Goal: Communication & Community: Answer question/provide support

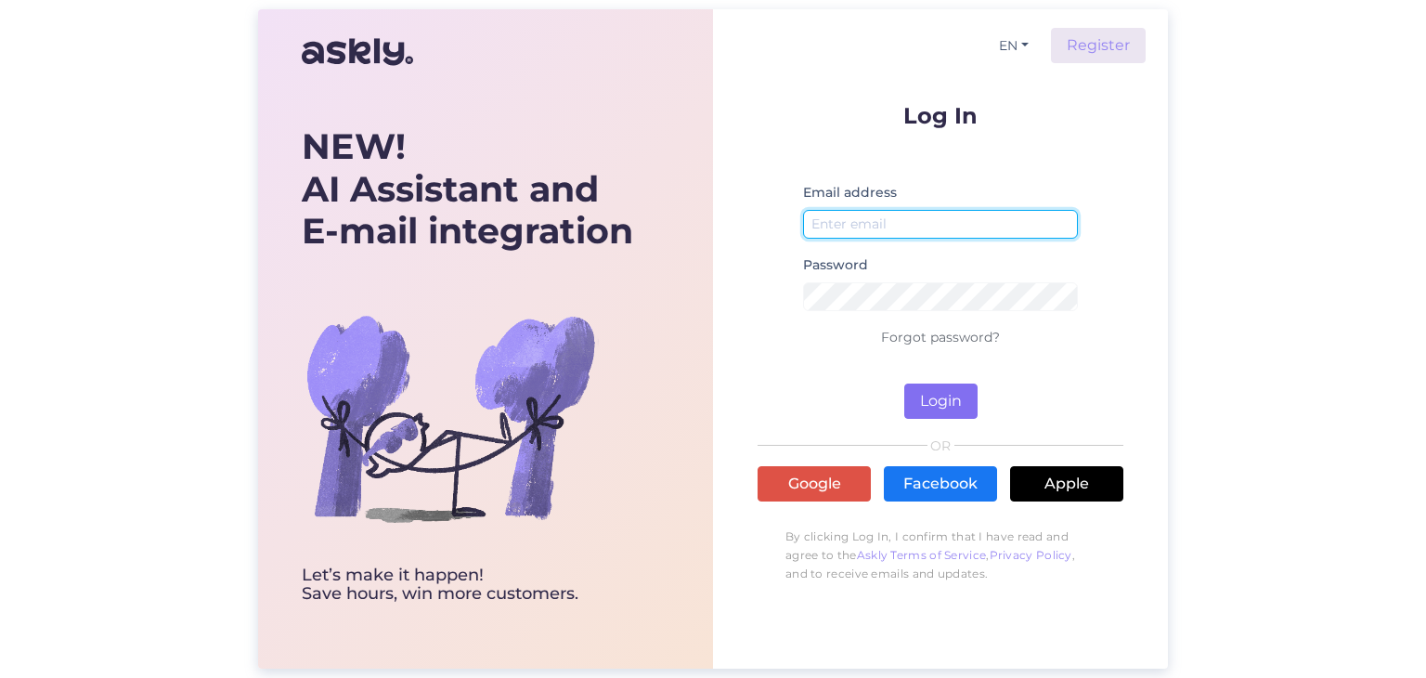
type input "[EMAIL_ADDRESS][DOMAIN_NAME]"
click at [930, 399] on button "Login" at bounding box center [940, 400] width 73 height 35
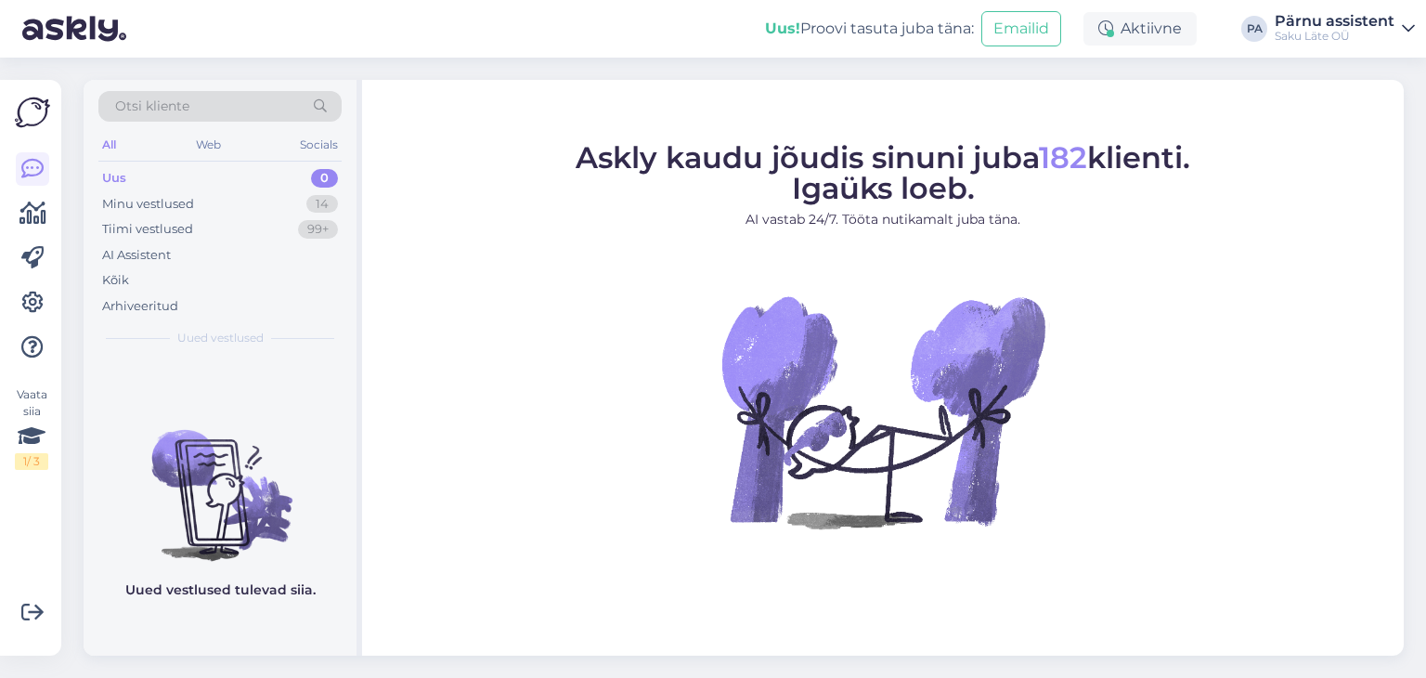
click at [201, 173] on div "Uus 0" at bounding box center [219, 178] width 243 height 26
click at [195, 175] on div "Uus 0" at bounding box center [219, 178] width 243 height 26
click at [149, 177] on div "Uus 0" at bounding box center [219, 178] width 243 height 26
click at [149, 206] on div "Minu vestlused" at bounding box center [148, 204] width 92 height 19
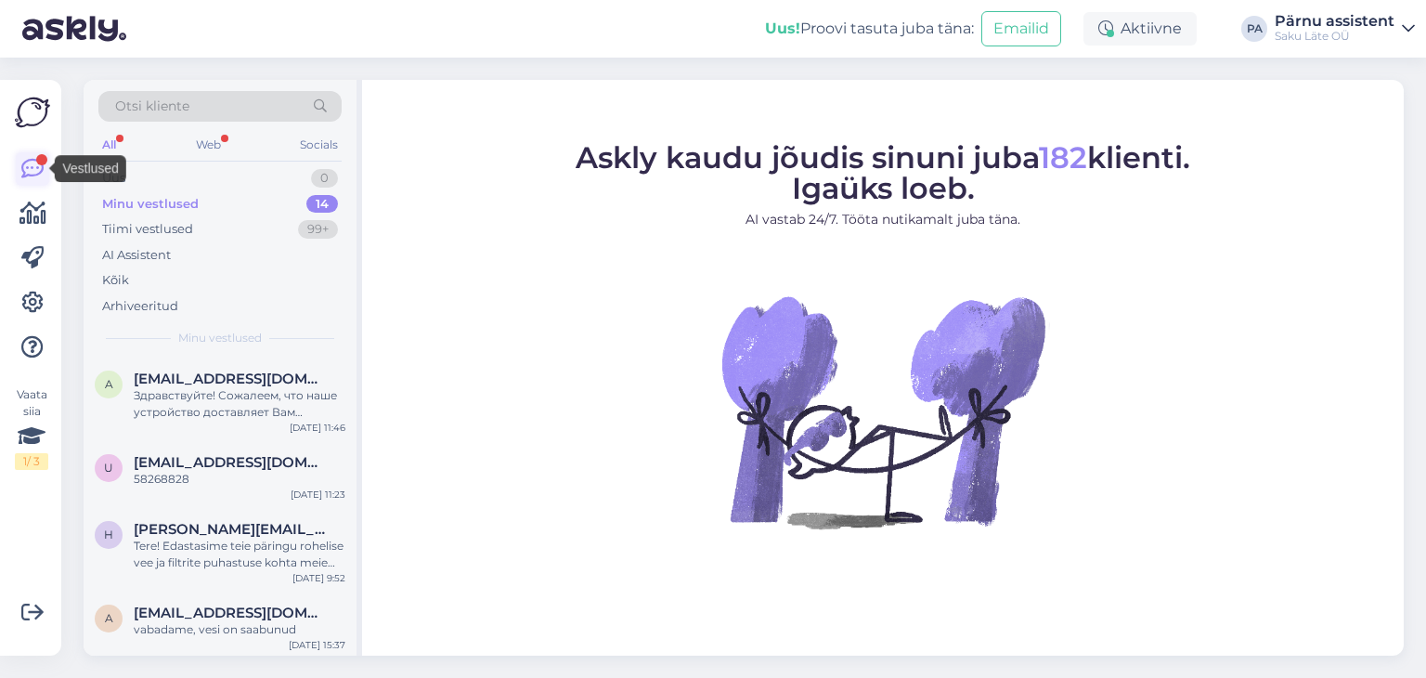
click at [37, 168] on icon at bounding box center [32, 169] width 22 height 22
click at [112, 144] on div "All" at bounding box center [108, 145] width 21 height 24
click at [140, 181] on div "Uus 0" at bounding box center [219, 178] width 243 height 26
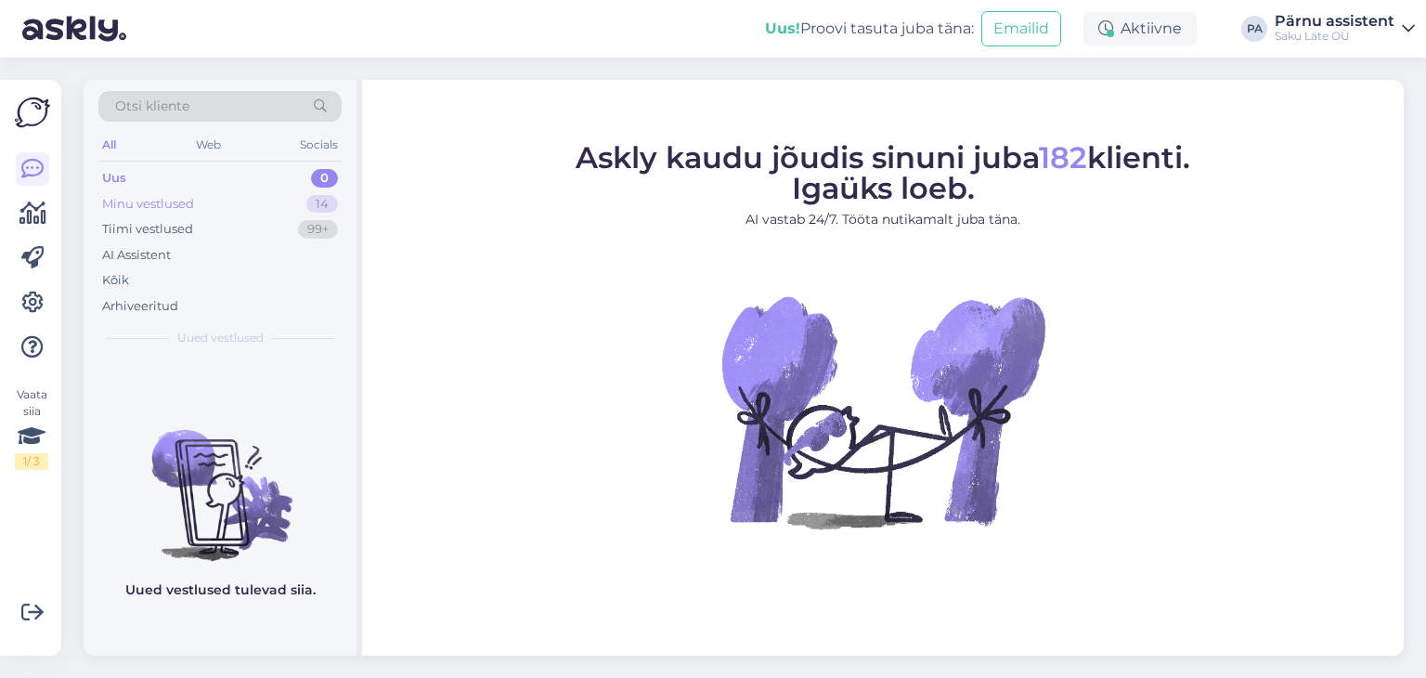
click at [162, 204] on div "Minu vestlused" at bounding box center [148, 204] width 92 height 19
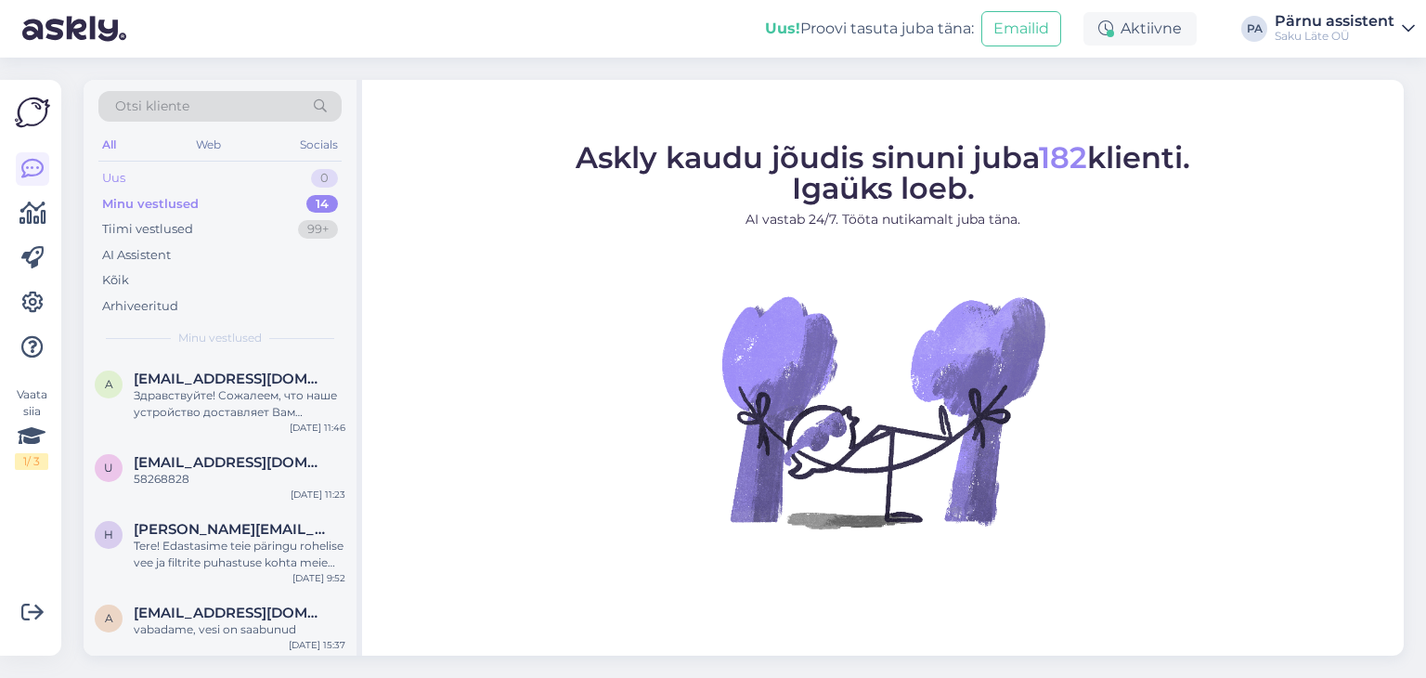
click at [166, 179] on div "Uus 0" at bounding box center [219, 178] width 243 height 26
